Goal: Task Accomplishment & Management: Use online tool/utility

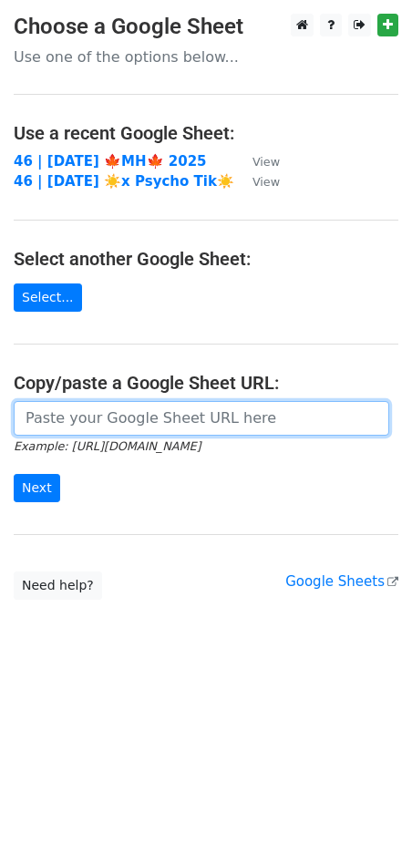
click at [152, 410] on input "url" at bounding box center [202, 418] width 376 height 35
paste input "https://docs.google.com/spreadsheets/d/1gmX3lFKGsrNvENmKw0_PzPfkdikaUV4nauYjS2K…"
type input "https://docs.google.com/spreadsheets/d/1gmX3lFKGsrNvENmKw0_PzPfkdikaUV4nauYjS2K…"
click at [14, 474] on input "Next" at bounding box center [37, 488] width 46 height 28
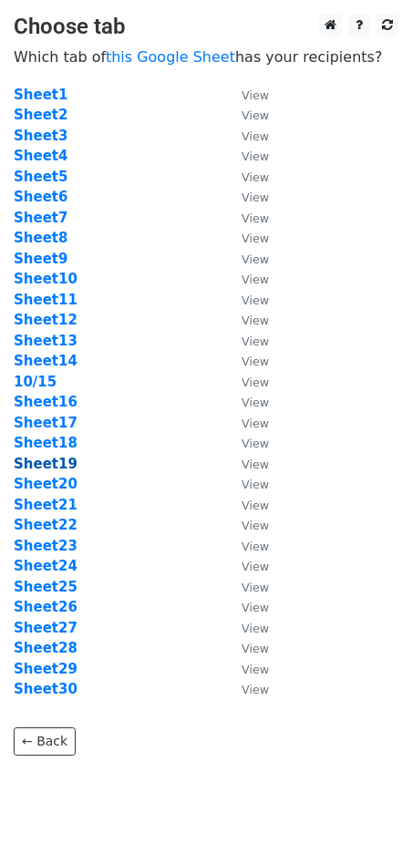
click at [55, 464] on strong "Sheet19" at bounding box center [46, 464] width 64 height 16
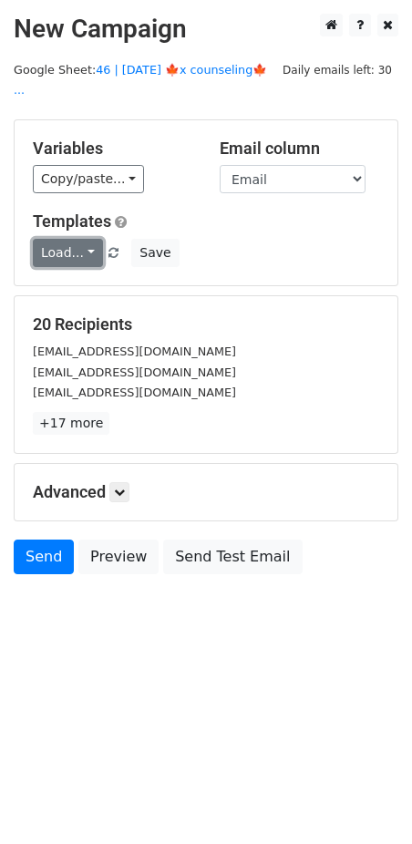
click at [77, 239] on link "Load..." at bounding box center [68, 253] width 70 height 28
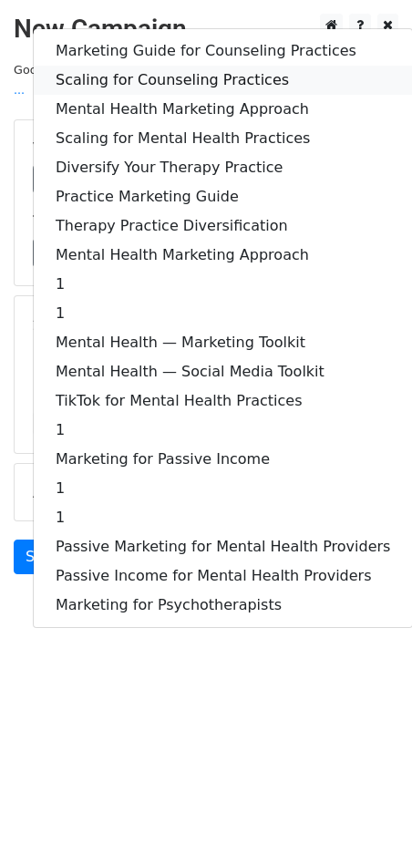
click at [171, 66] on link "Scaling for Counseling Practices" at bounding box center [223, 80] width 378 height 29
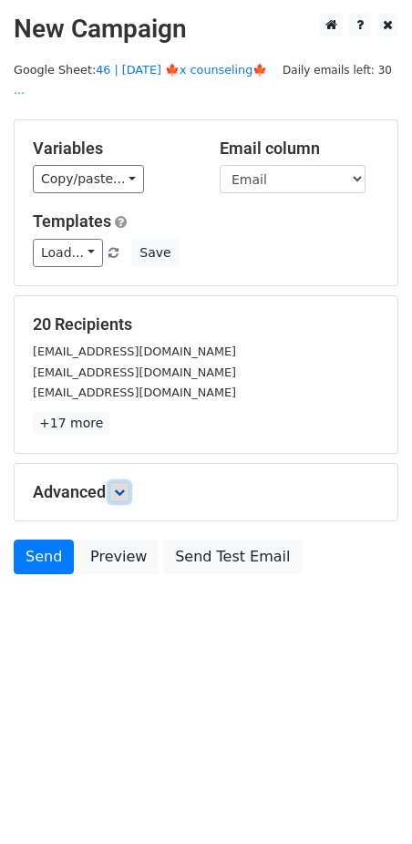
click at [125, 487] on icon at bounding box center [119, 492] width 11 height 11
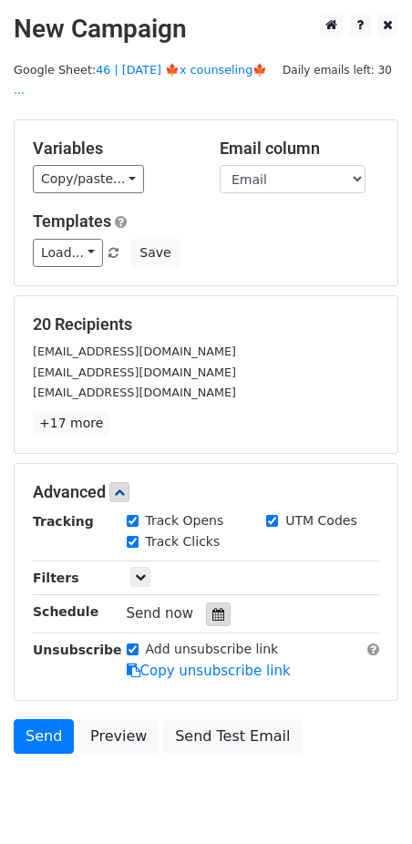
click at [212, 608] on icon at bounding box center [218, 614] width 12 height 13
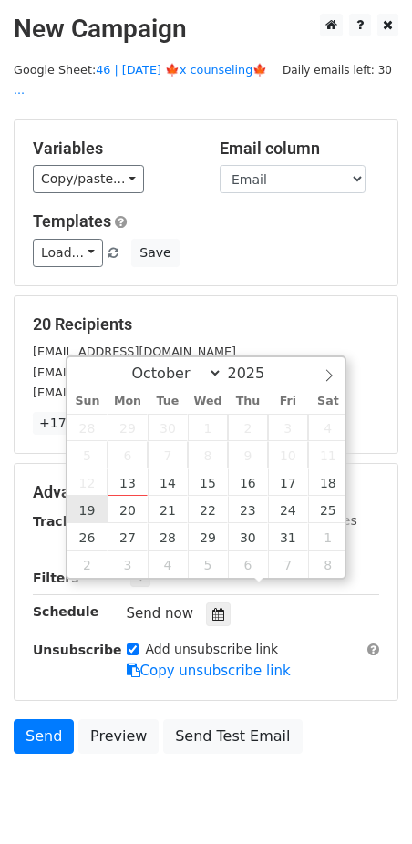
type input "2025-10-19 12:00"
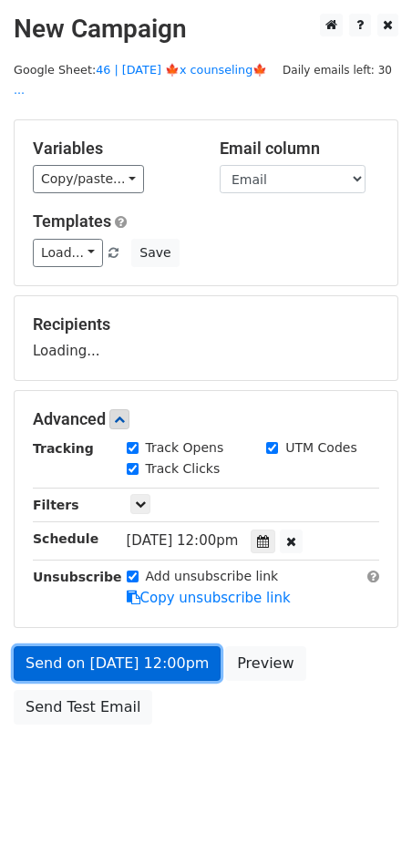
click at [93, 646] on link "Send on Oct 19 at 12:00pm" at bounding box center [117, 663] width 207 height 35
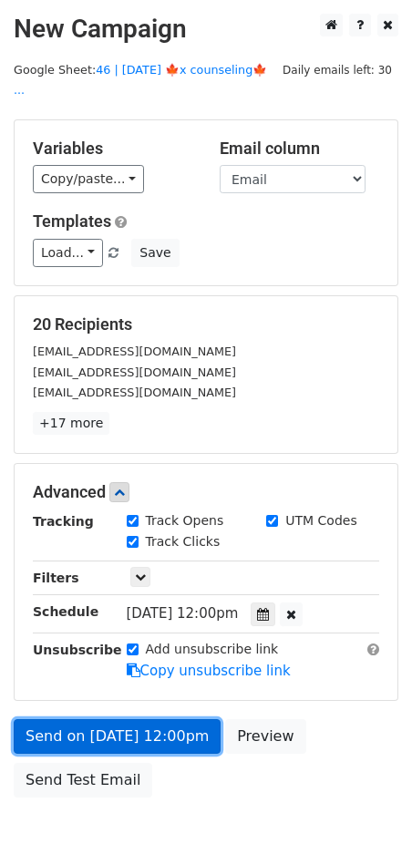
click at [64, 719] on link "Send on Oct 19 at 12:00pm" at bounding box center [117, 736] width 207 height 35
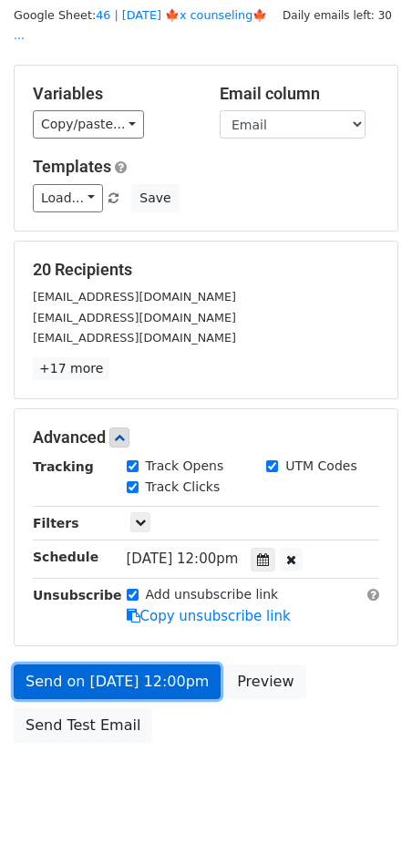
scroll to position [54, 0]
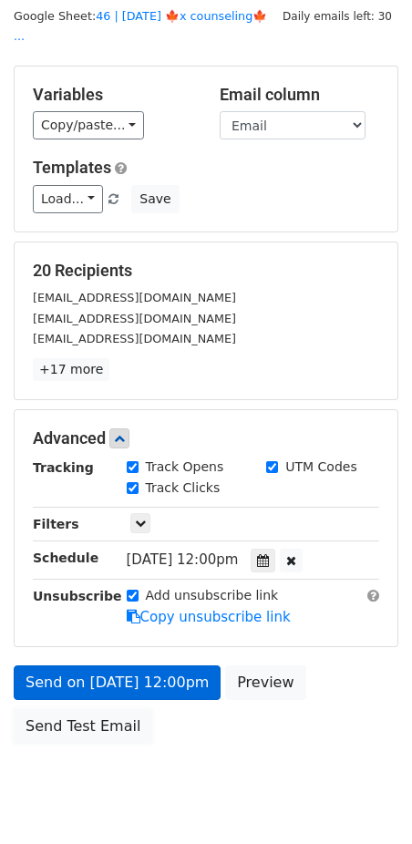
click at [46, 709] on link "Send Test Email" at bounding box center [83, 726] width 139 height 35
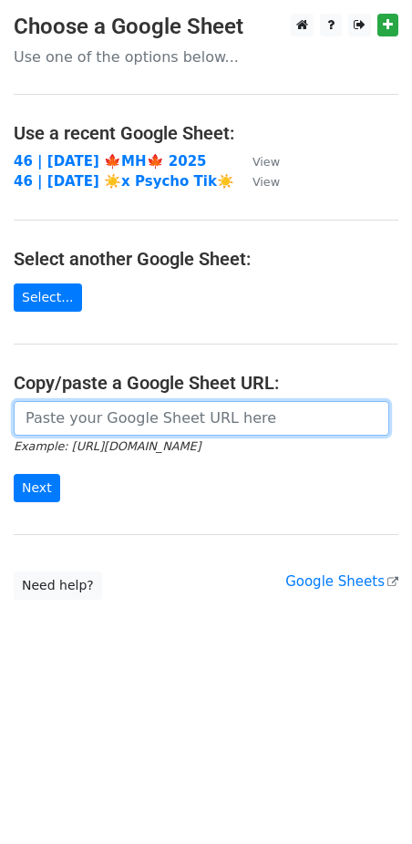
click at [142, 408] on input "url" at bounding box center [202, 418] width 376 height 35
paste input "[URL][DOMAIN_NAME]"
type input "https://docs.google.com/spreadsheets/d/1gmX3lFKGsrNvENmKw0_PzPfkdikaUV4nauYjS2K…"
click at [14, 474] on input "Next" at bounding box center [37, 488] width 46 height 28
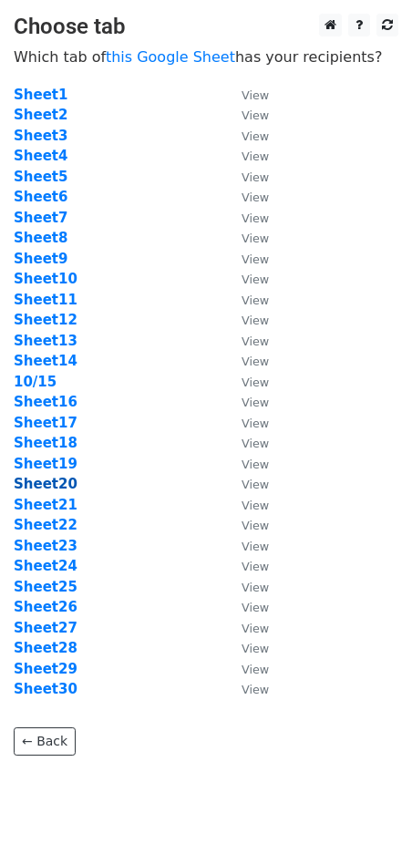
click at [45, 483] on strong "Sheet20" at bounding box center [46, 484] width 64 height 16
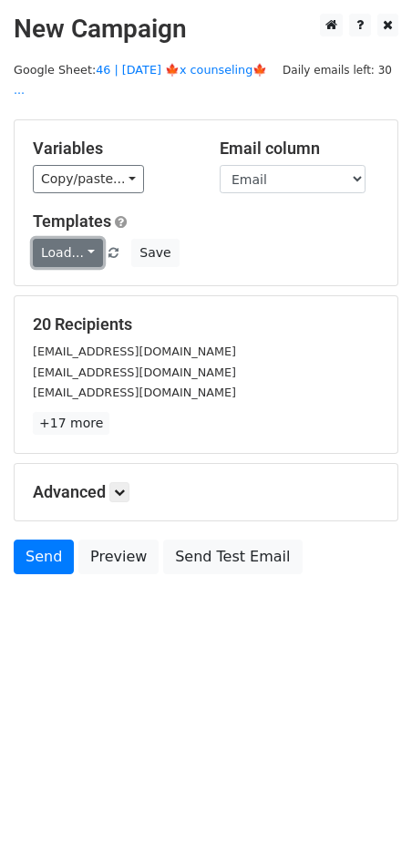
click at [52, 239] on link "Load..." at bounding box center [68, 253] width 70 height 28
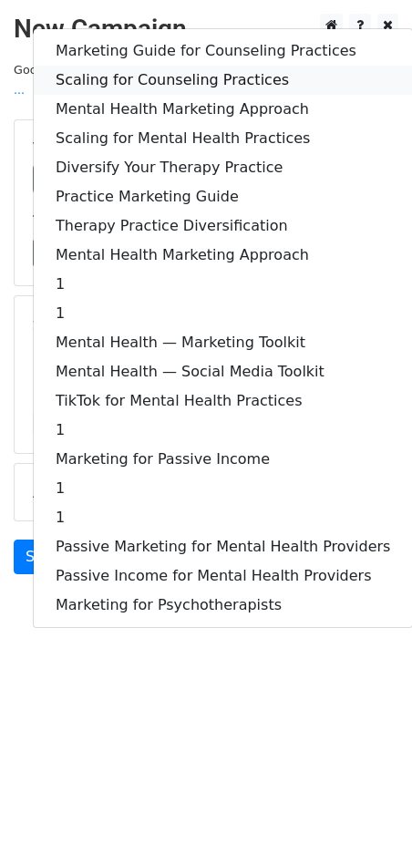
click at [166, 66] on link "Scaling for Counseling Practices" at bounding box center [223, 80] width 378 height 29
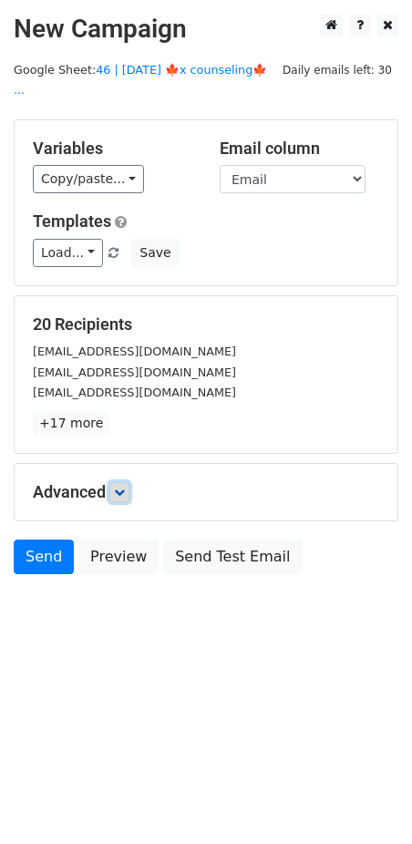
click at [119, 487] on icon at bounding box center [119, 492] width 11 height 11
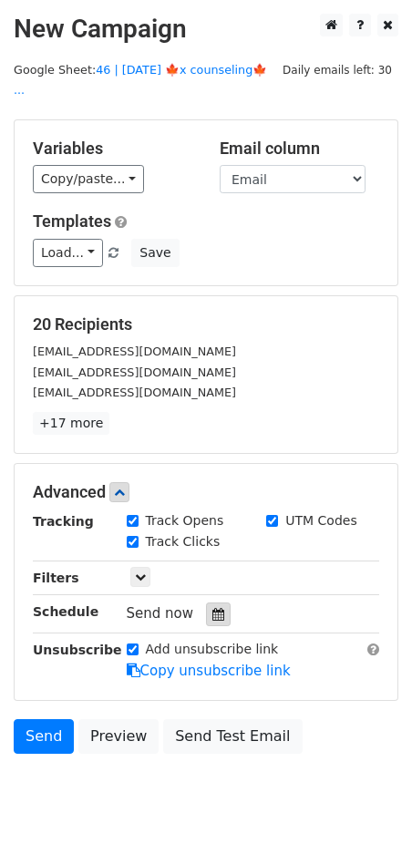
click at [212, 608] on icon at bounding box center [218, 614] width 12 height 13
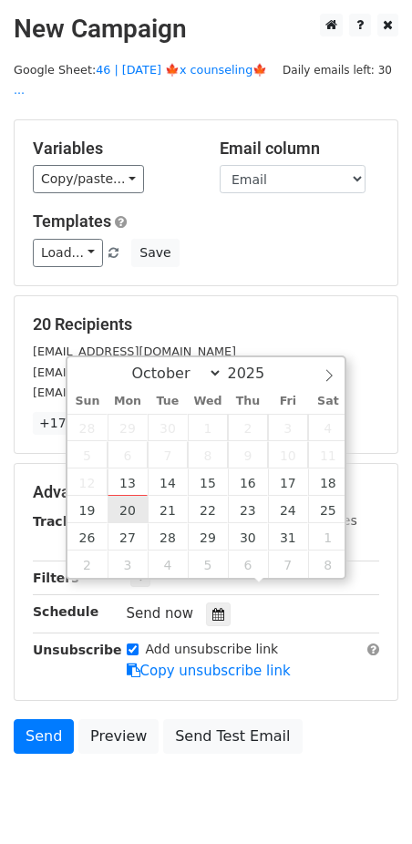
type input "2025-10-20 12:00"
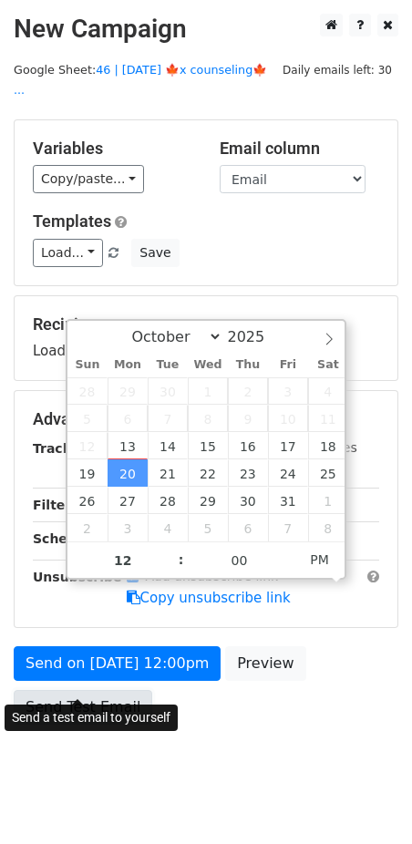
click at [92, 690] on link "Send Test Email" at bounding box center [83, 707] width 139 height 35
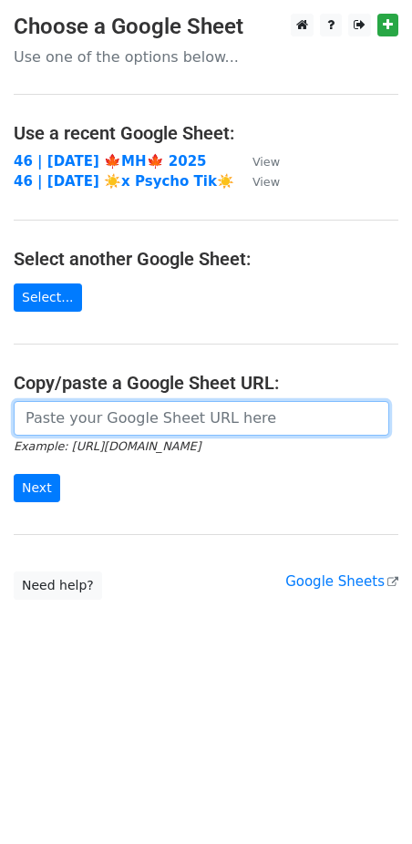
click at [85, 414] on input "url" at bounding box center [202, 418] width 376 height 35
paste input "[URL][DOMAIN_NAME]"
type input "[URL][DOMAIN_NAME]"
click at [14, 474] on input "Next" at bounding box center [37, 488] width 46 height 28
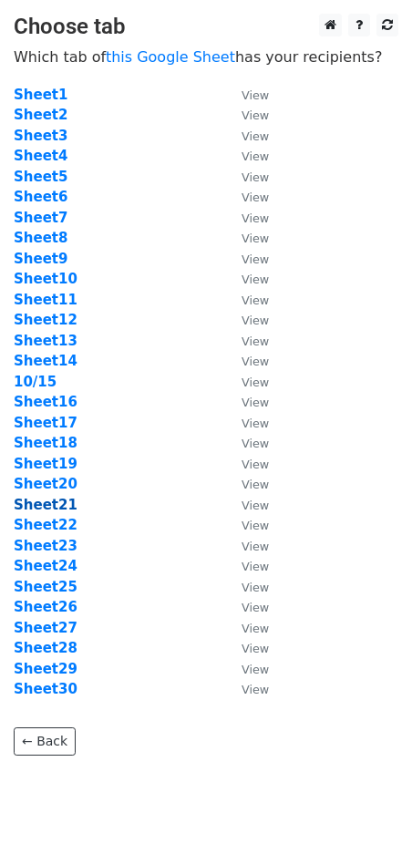
click at [51, 500] on strong "Sheet21" at bounding box center [46, 505] width 64 height 16
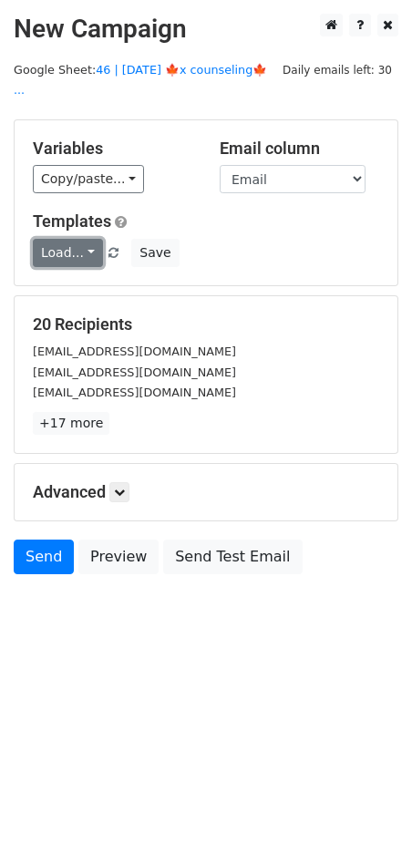
click at [61, 244] on link "Load..." at bounding box center [68, 253] width 70 height 28
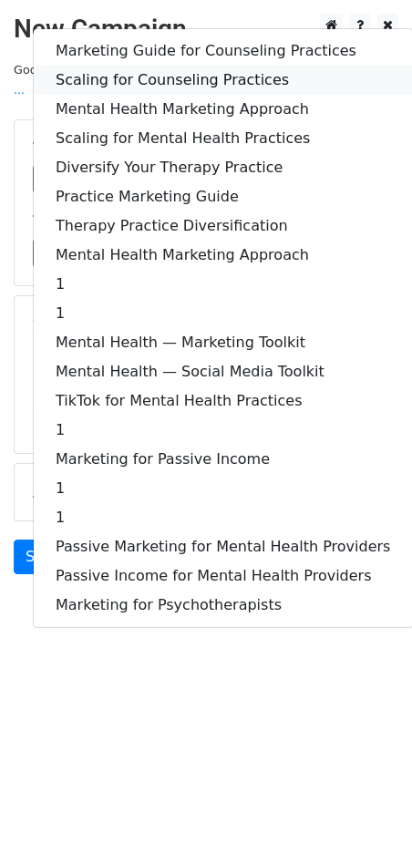
click at [139, 67] on link "Scaling for Counseling Practices" at bounding box center [223, 80] width 378 height 29
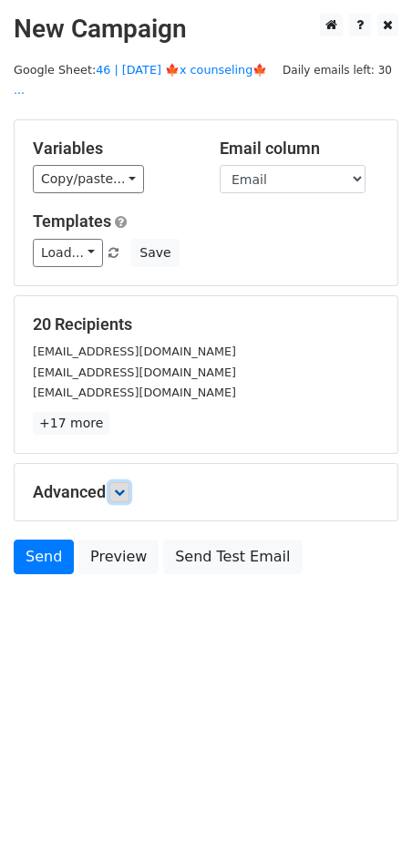
click at [118, 487] on icon at bounding box center [119, 492] width 11 height 11
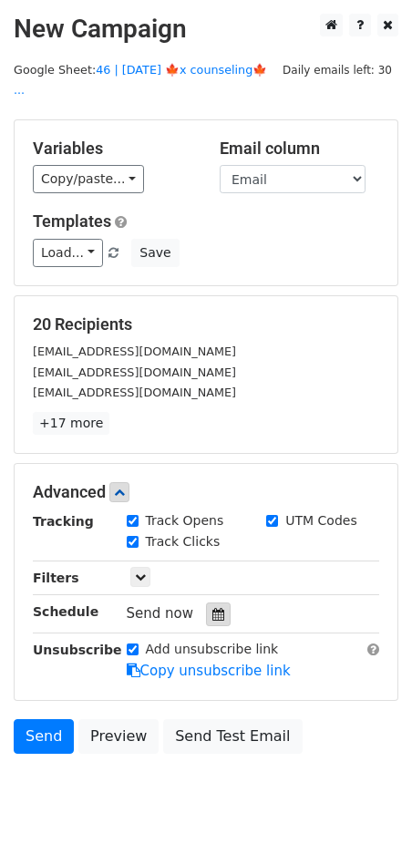
click at [206, 603] on div at bounding box center [218, 615] width 25 height 24
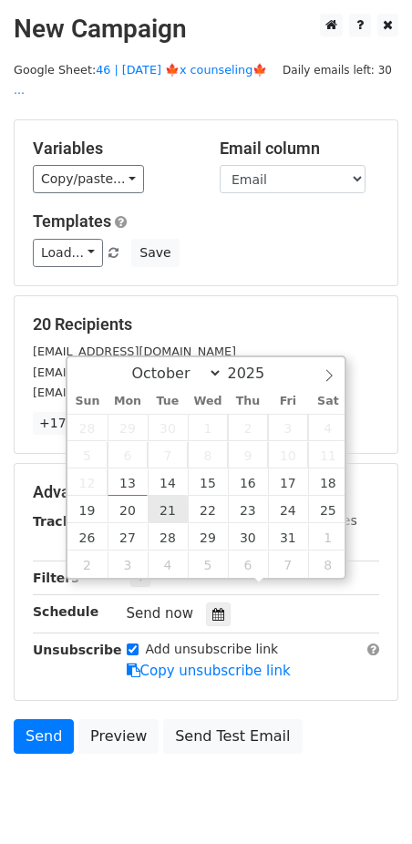
type input "2025-10-21 12:00"
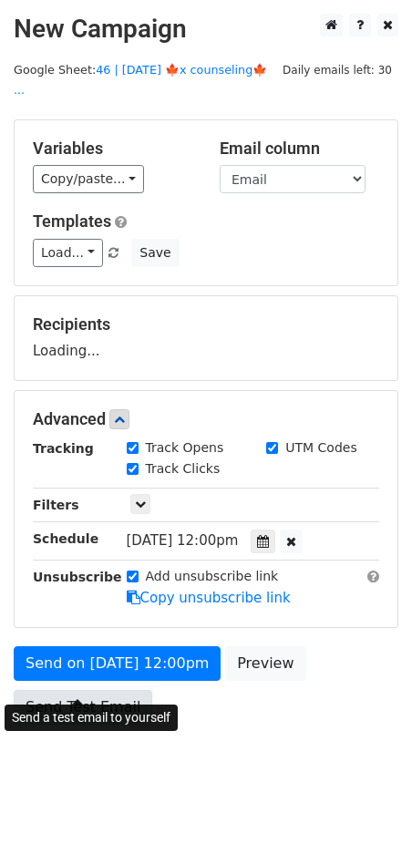
click at [92, 690] on link "Send Test Email" at bounding box center [83, 707] width 139 height 35
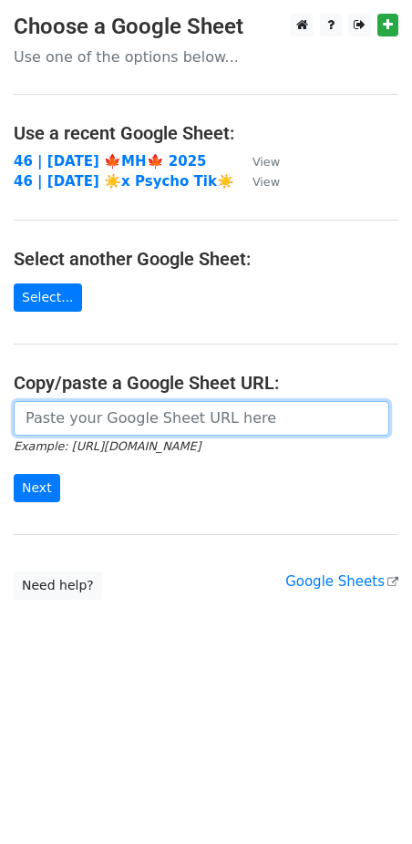
click at [154, 418] on input "url" at bounding box center [202, 418] width 376 height 35
paste input "[URL][DOMAIN_NAME]"
type input "[URL][DOMAIN_NAME]"
click at [14, 474] on input "Next" at bounding box center [37, 488] width 46 height 28
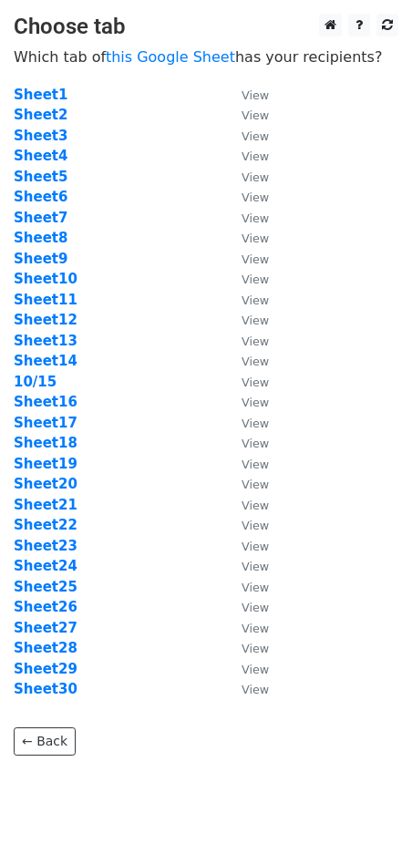
scroll to position [44, 0]
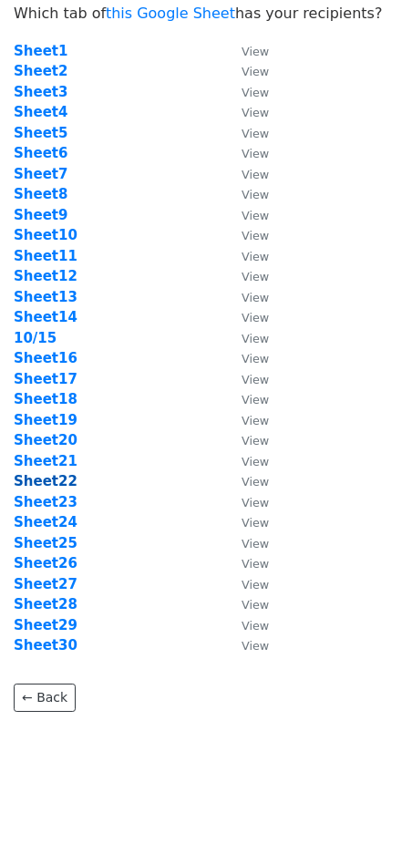
click at [45, 483] on strong "Sheet22" at bounding box center [46, 481] width 64 height 16
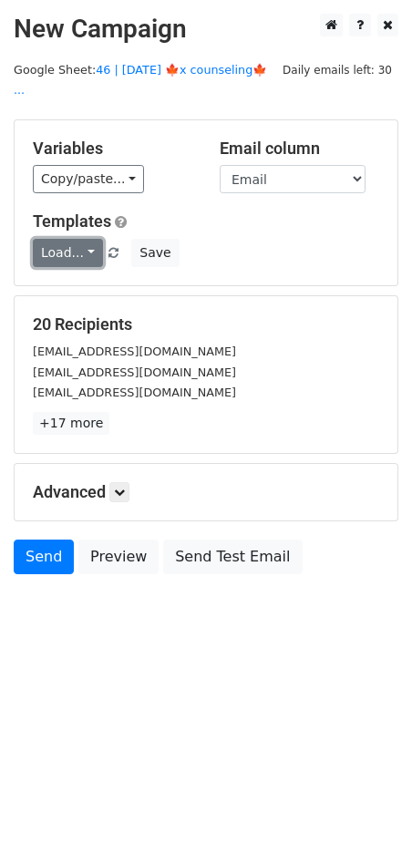
click at [69, 239] on link "Load..." at bounding box center [68, 253] width 70 height 28
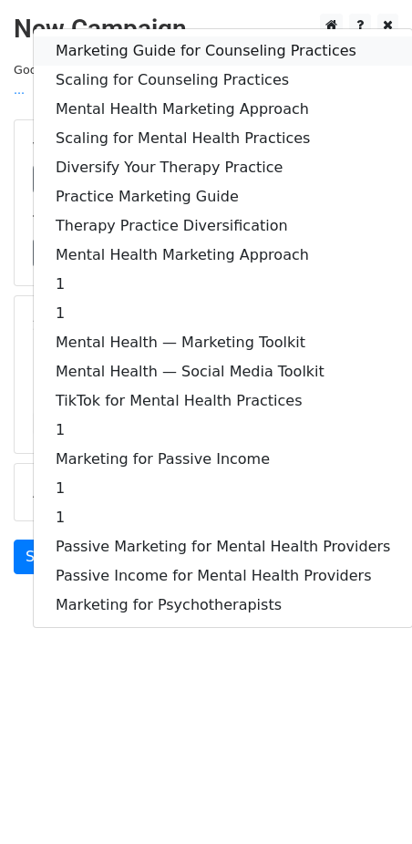
click at [158, 36] on link "Marketing Guide for Counseling Practices" at bounding box center [223, 50] width 378 height 29
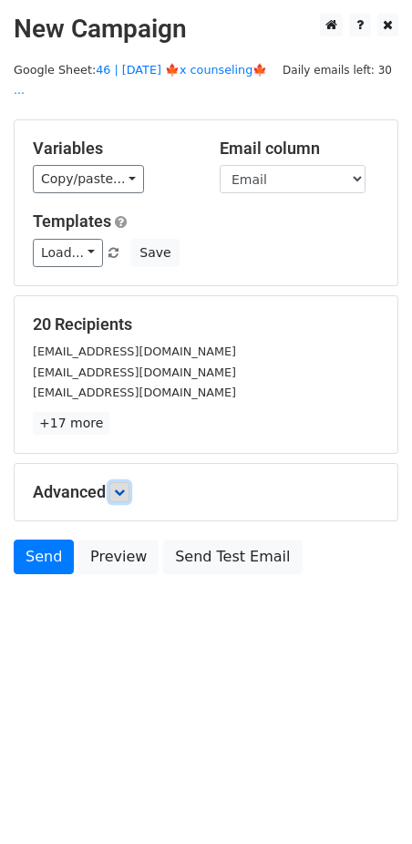
click at [125, 487] on icon at bounding box center [119, 492] width 11 height 11
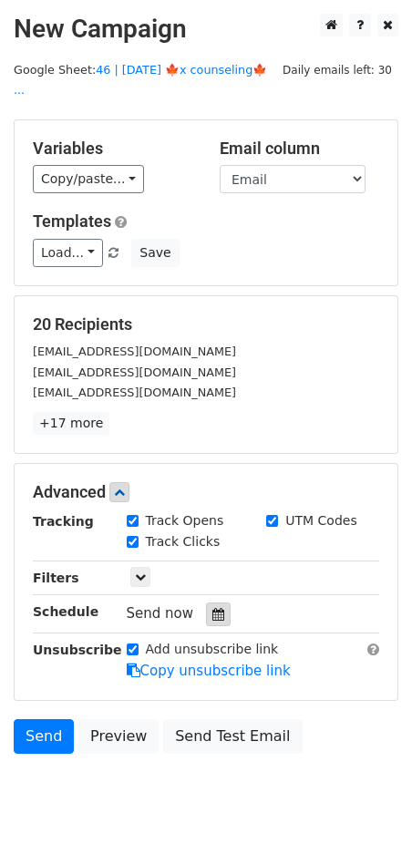
click at [206, 603] on div at bounding box center [218, 615] width 25 height 24
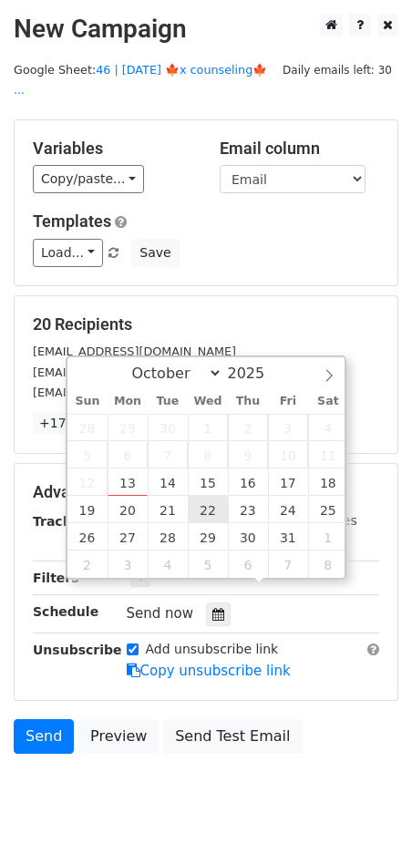
type input "2025-10-22 12:00"
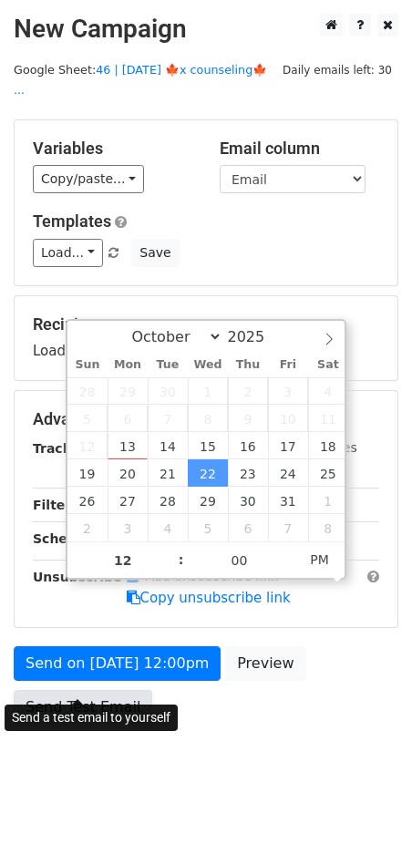
click at [118, 690] on link "Send Test Email" at bounding box center [83, 707] width 139 height 35
